Goal: Information Seeking & Learning: Learn about a topic

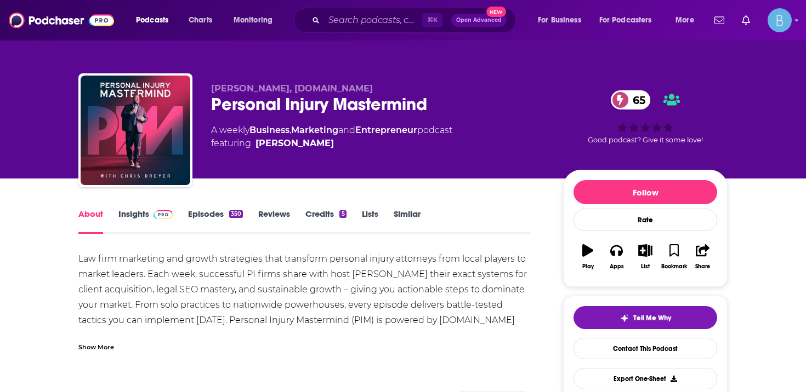
scroll to position [86, 0]
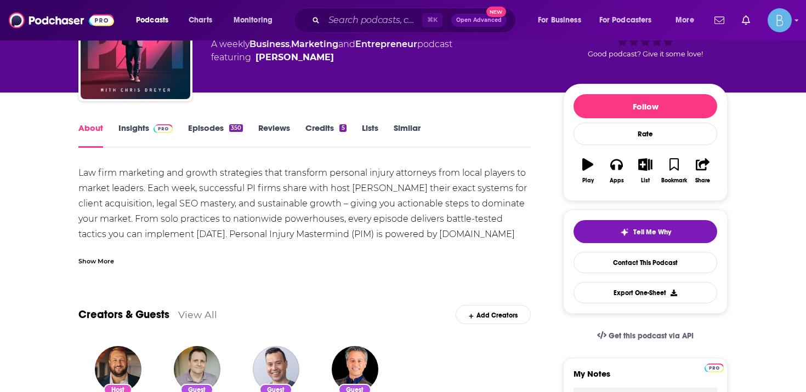
click at [105, 255] on div "Show More" at bounding box center [96, 260] width 36 height 10
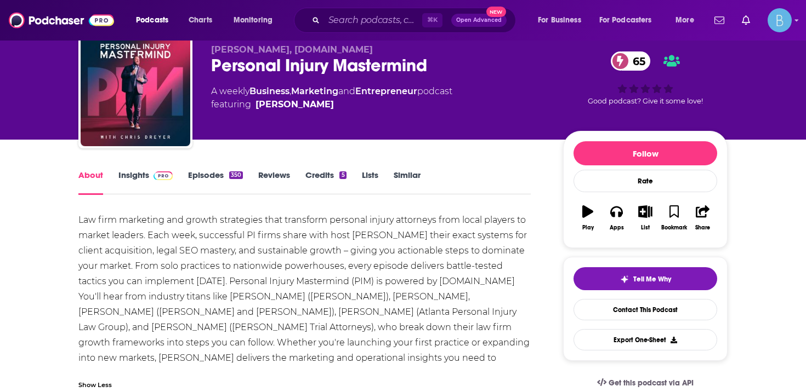
scroll to position [0, 0]
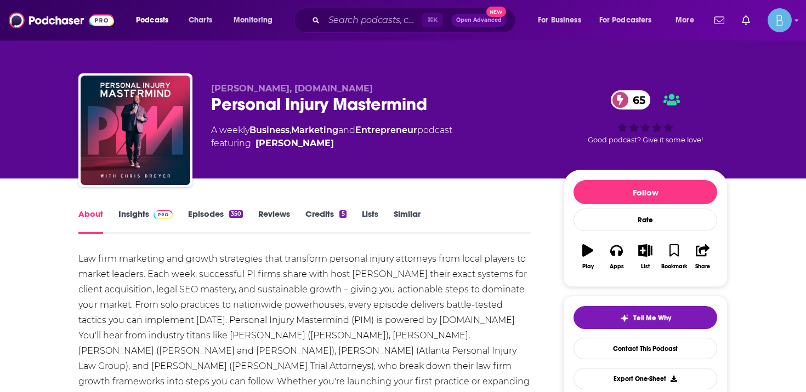
click at [142, 218] on link "Insights" at bounding box center [145, 221] width 54 height 25
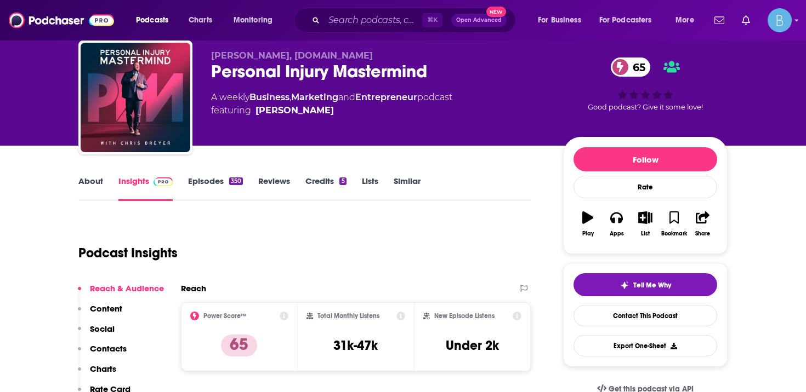
scroll to position [35, 0]
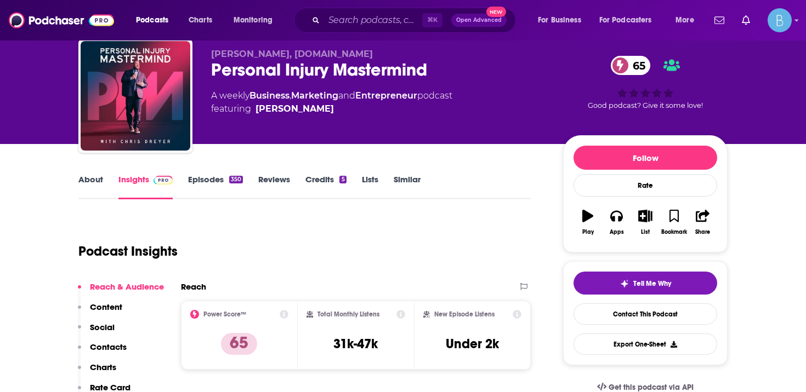
click at [206, 187] on link "Episodes 350" at bounding box center [215, 186] width 55 height 25
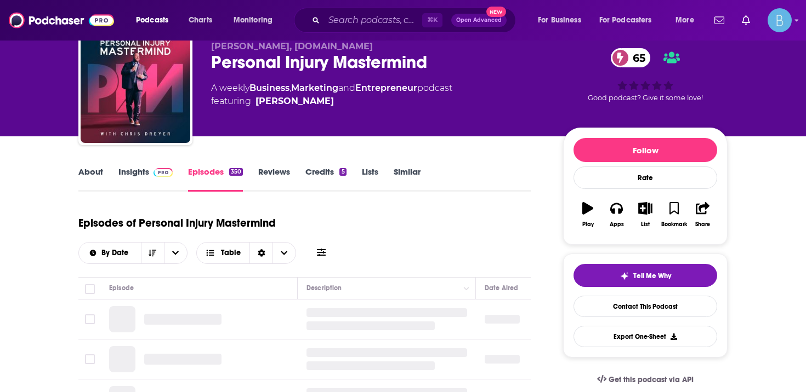
scroll to position [141, 0]
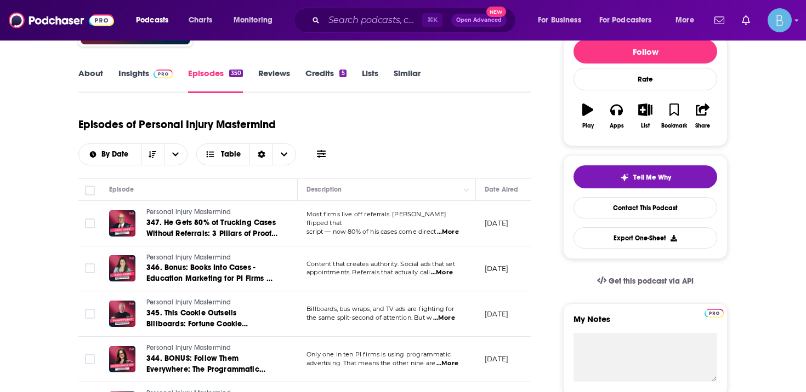
click at [447, 228] on span "...More" at bounding box center [448, 232] width 22 height 9
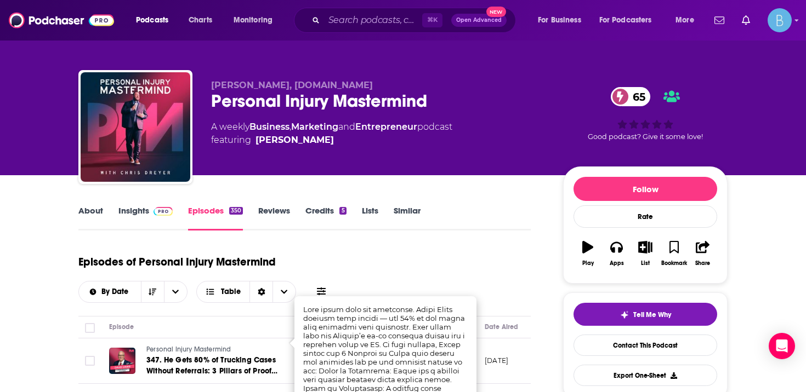
scroll to position [0, 0]
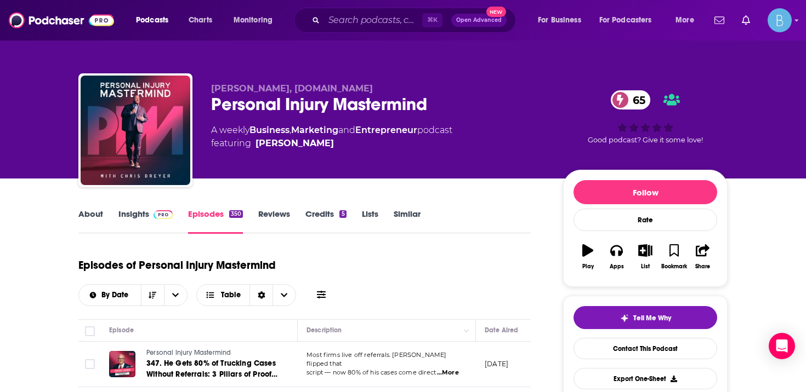
click at [141, 208] on div "About Insights Episodes 350 Reviews Credits 5 Lists Similar" at bounding box center [304, 220] width 452 height 27
click at [88, 211] on link "About" at bounding box center [90, 221] width 25 height 25
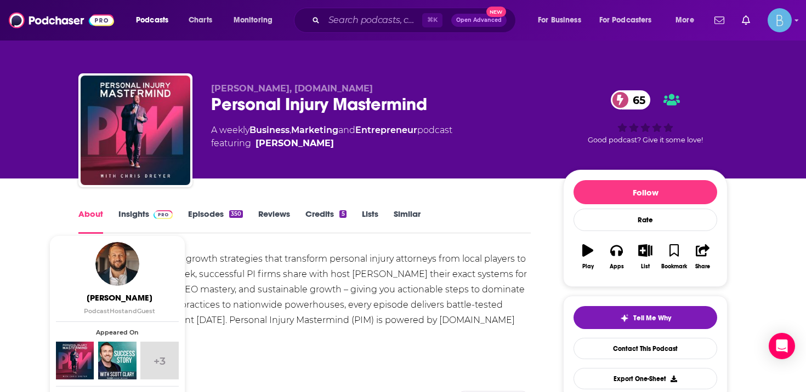
click at [133, 217] on link "Insights" at bounding box center [145, 221] width 54 height 25
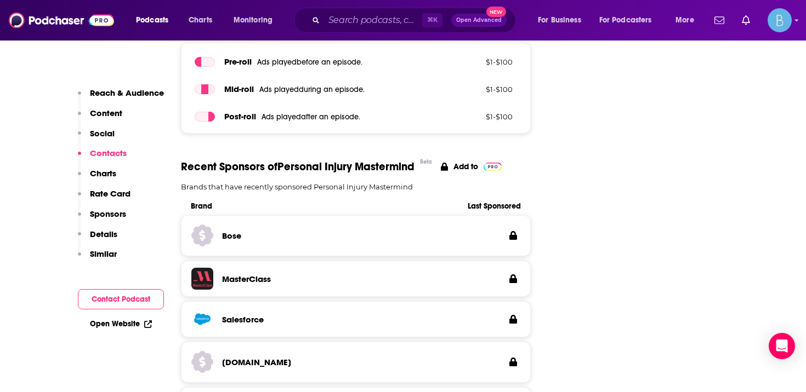
scroll to position [2142, 0]
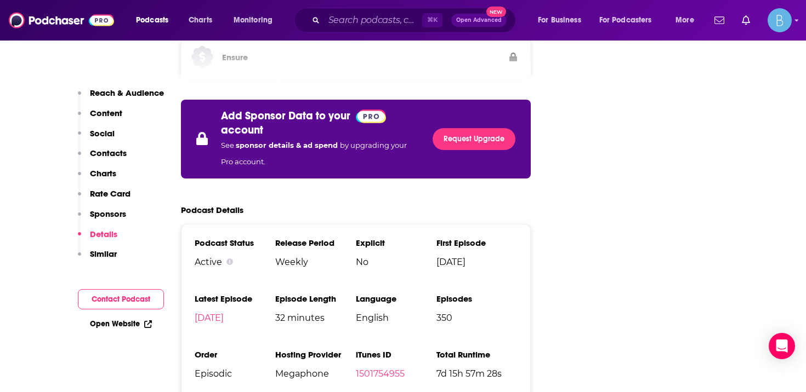
click at [103, 326] on link "Open Website" at bounding box center [121, 324] width 62 height 9
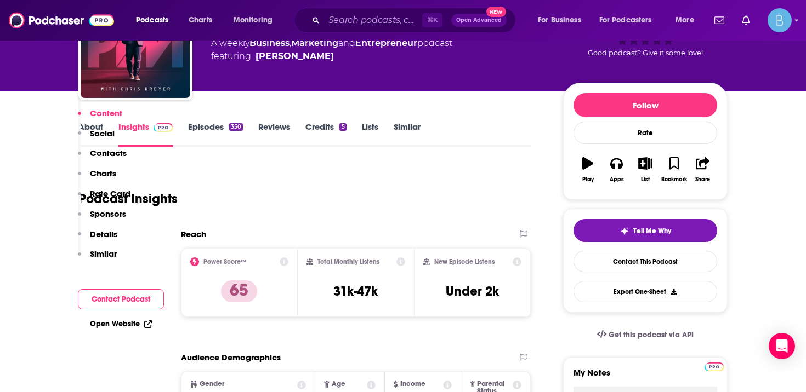
scroll to position [0, 0]
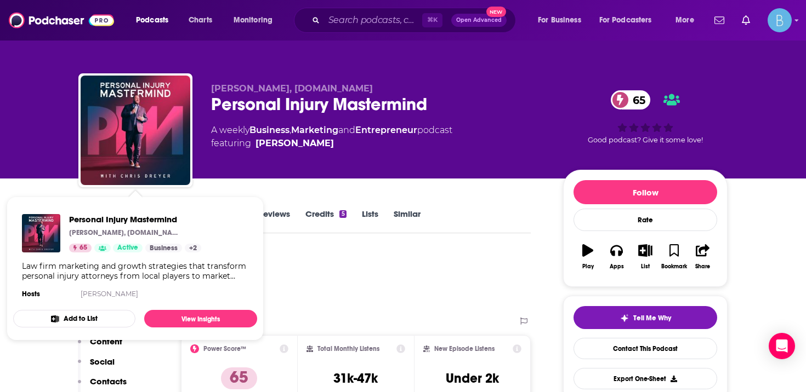
click at [104, 213] on div "Personal Injury Mastermind [PERSON_NAME], [DOMAIN_NAME] 65 Active Business + 2 …" at bounding box center [135, 258] width 244 height 105
click at [63, 197] on span "Personal Injury Mastermind [PERSON_NAME], [DOMAIN_NAME] 65 Active Business + 2 …" at bounding box center [135, 269] width 244 height 144
click at [69, 195] on span "Personal Injury Mastermind [PERSON_NAME], [DOMAIN_NAME] 65 Active Business + 2 …" at bounding box center [135, 268] width 257 height 157
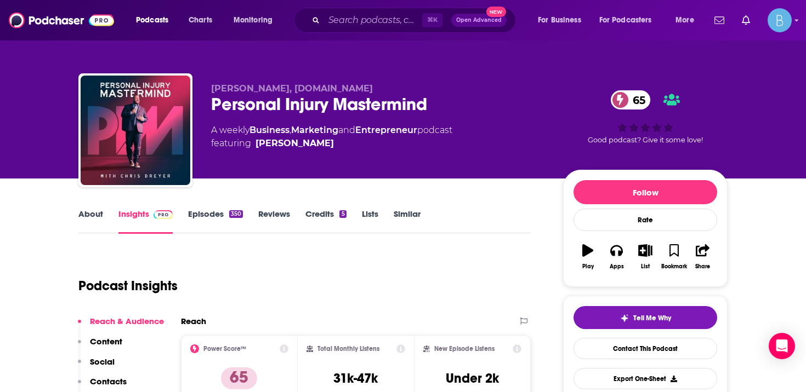
click at [86, 213] on link "About" at bounding box center [90, 221] width 25 height 25
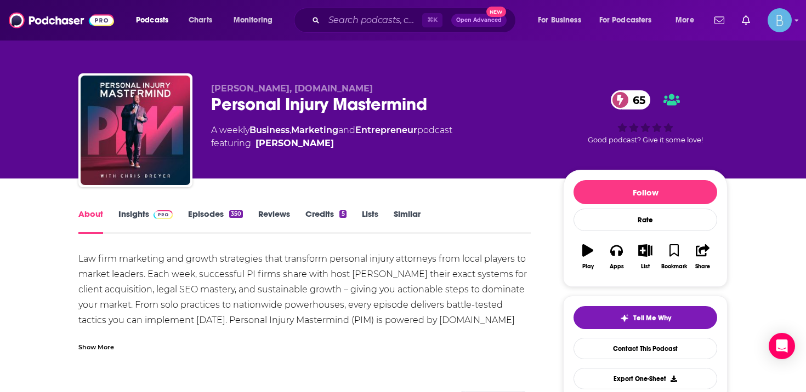
click at [84, 260] on div "Law firm marketing and growth strategies that transform personal injury attorne…" at bounding box center [304, 336] width 452 height 169
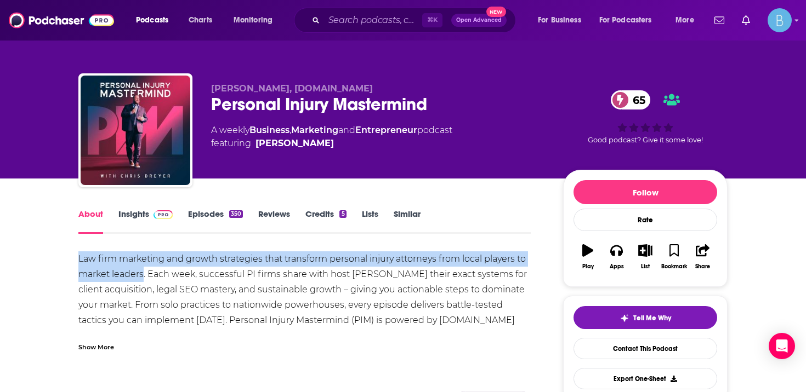
drag, startPoint x: 84, startPoint y: 260, endPoint x: 125, endPoint y: 277, distance: 44.0
click at [125, 277] on div "Law firm marketing and growth strategies that transform personal injury attorne…" at bounding box center [304, 336] width 452 height 169
copy div "Law firm marketing and growth strategies that transform personal injury attorne…"
